Goal: Entertainment & Leisure: Consume media (video, audio)

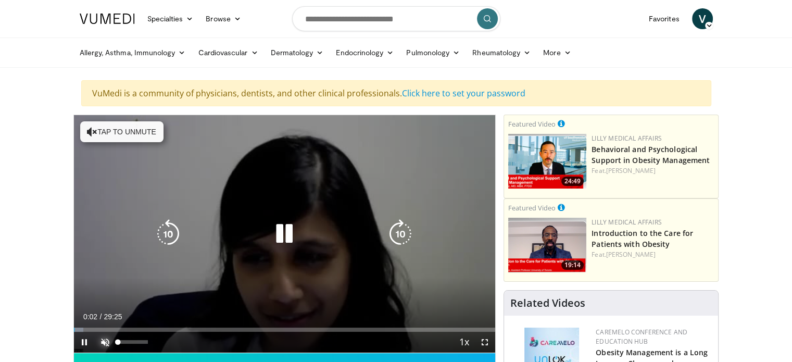
click at [110, 342] on span "Video Player" at bounding box center [105, 341] width 21 height 21
click at [291, 225] on icon "Video Player" at bounding box center [284, 233] width 29 height 29
